Goal: Transaction & Acquisition: Purchase product/service

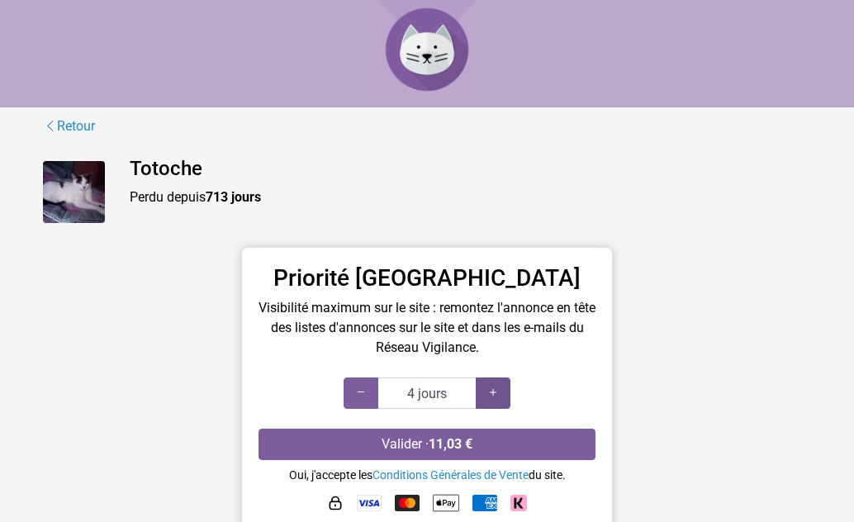
click at [493, 389] on icon at bounding box center [492, 393] width 13 height 16
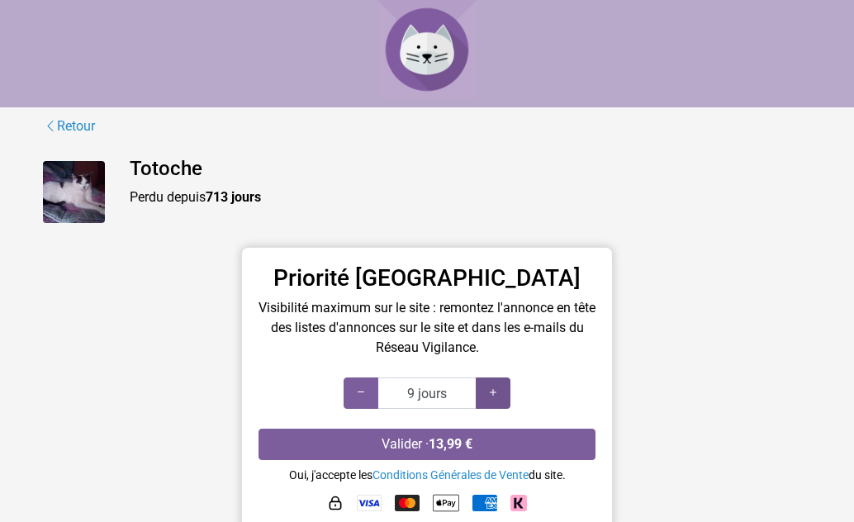
click at [493, 389] on icon at bounding box center [492, 393] width 13 height 16
click at [495, 396] on icon at bounding box center [492, 393] width 13 height 16
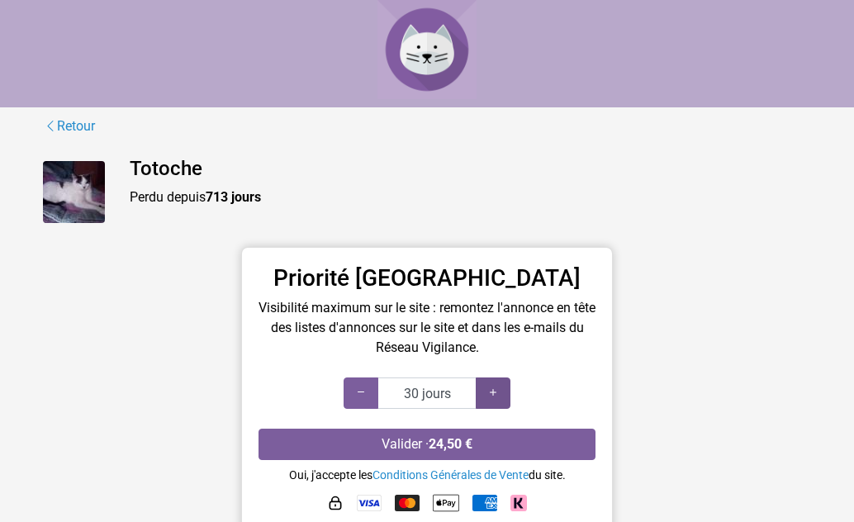
click at [495, 396] on icon at bounding box center [492, 393] width 13 height 16
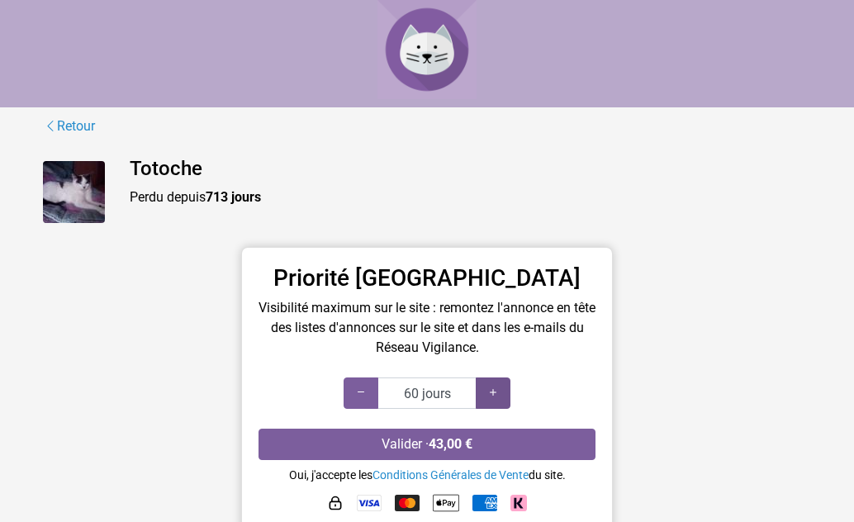
click at [495, 396] on icon at bounding box center [492, 393] width 13 height 16
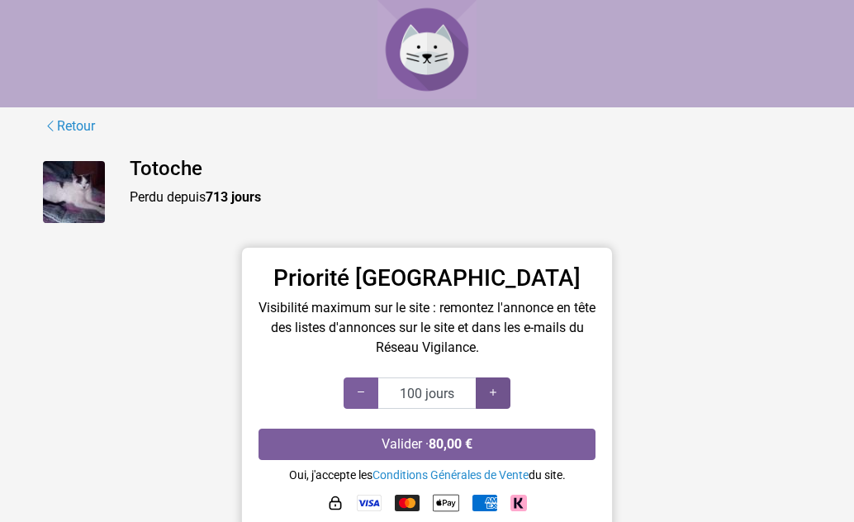
click at [495, 396] on icon at bounding box center [492, 393] width 13 height 16
click at [363, 386] on icon at bounding box center [360, 393] width 13 height 16
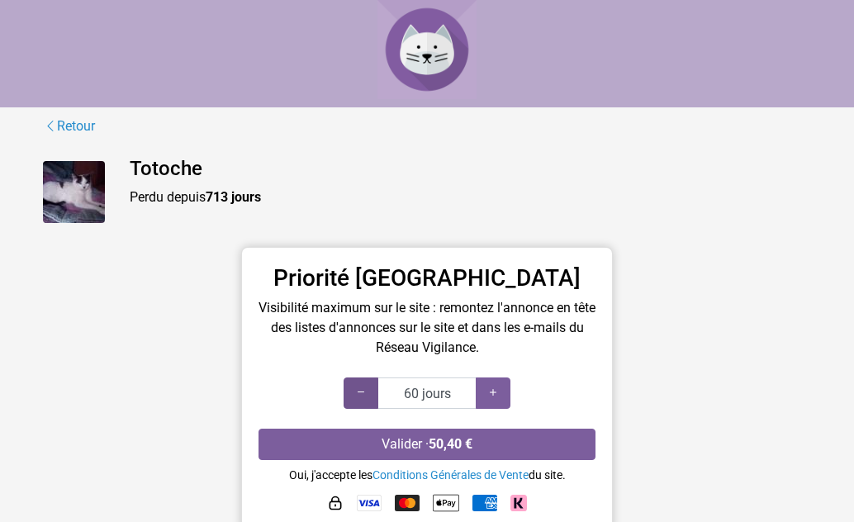
click at [363, 386] on icon at bounding box center [360, 393] width 13 height 16
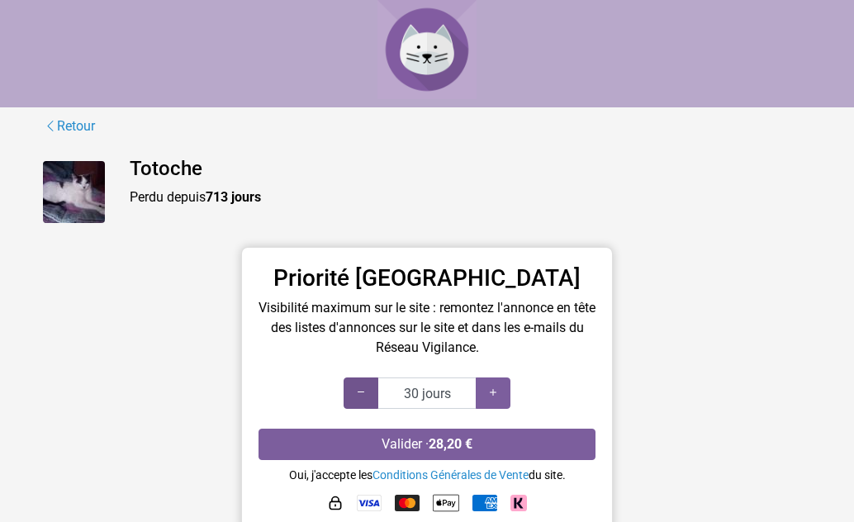
click at [363, 386] on icon at bounding box center [360, 393] width 13 height 16
type input "20 jours"
click at [363, 386] on icon at bounding box center [360, 393] width 13 height 16
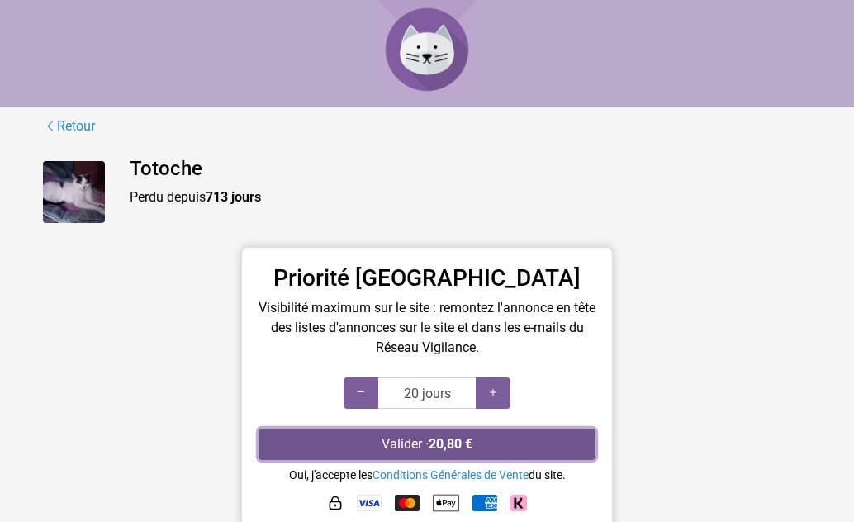
click at [506, 435] on button "Valider · 20,80 €" at bounding box center [426, 444] width 337 height 31
